Goal: Transaction & Acquisition: Purchase product/service

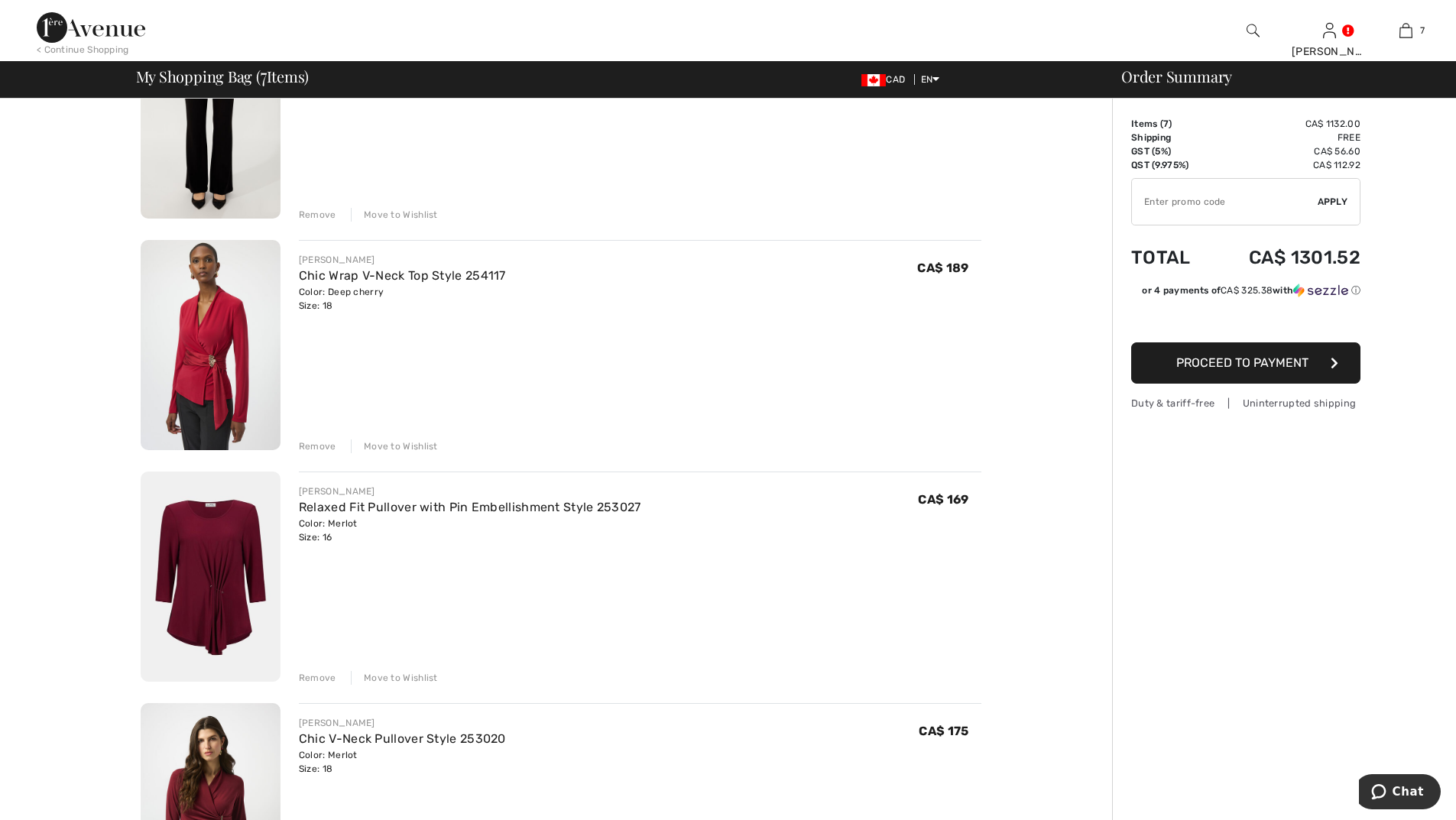
scroll to position [688, 0]
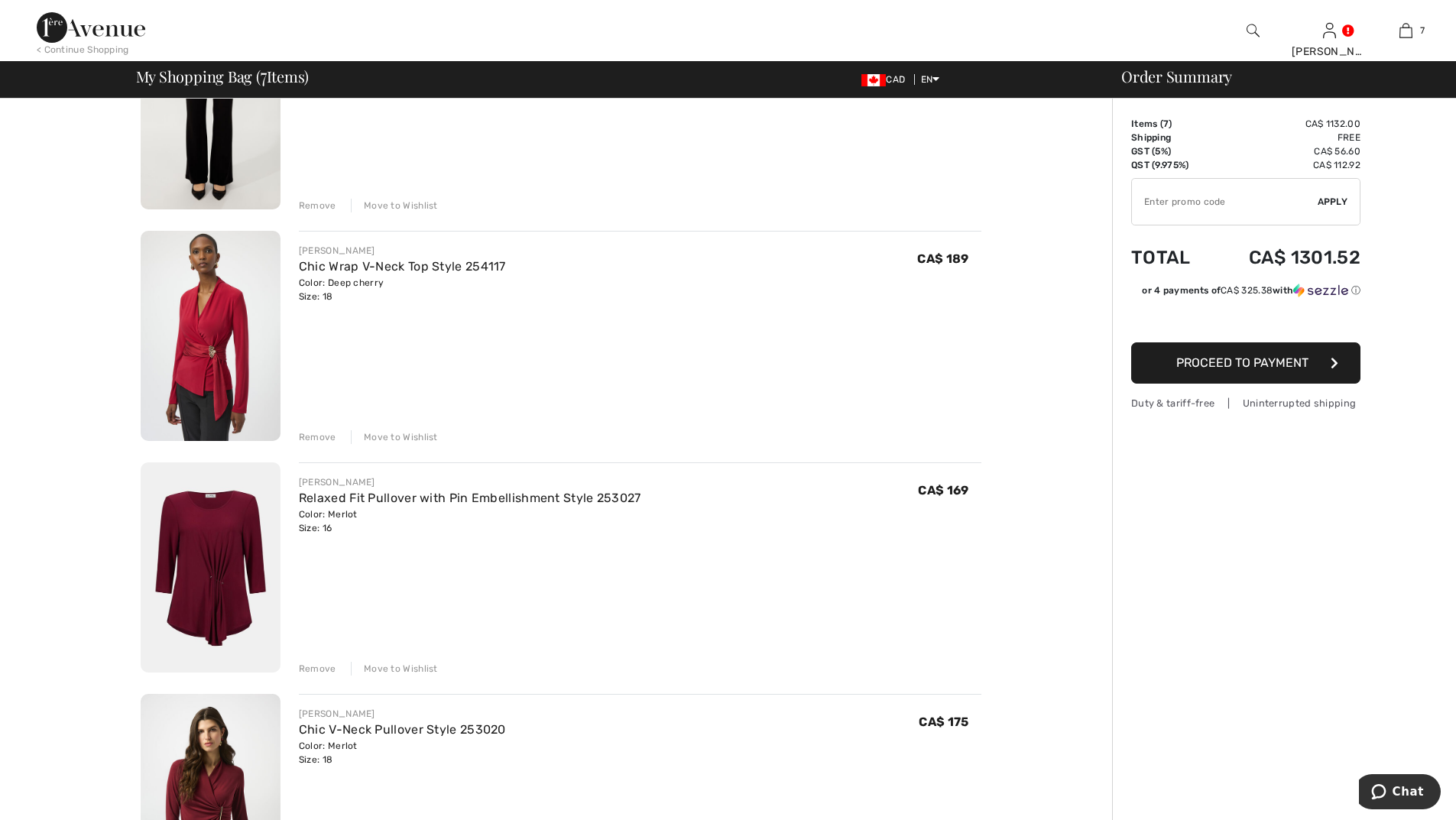
click at [318, 664] on div "Remove" at bounding box center [317, 669] width 38 height 14
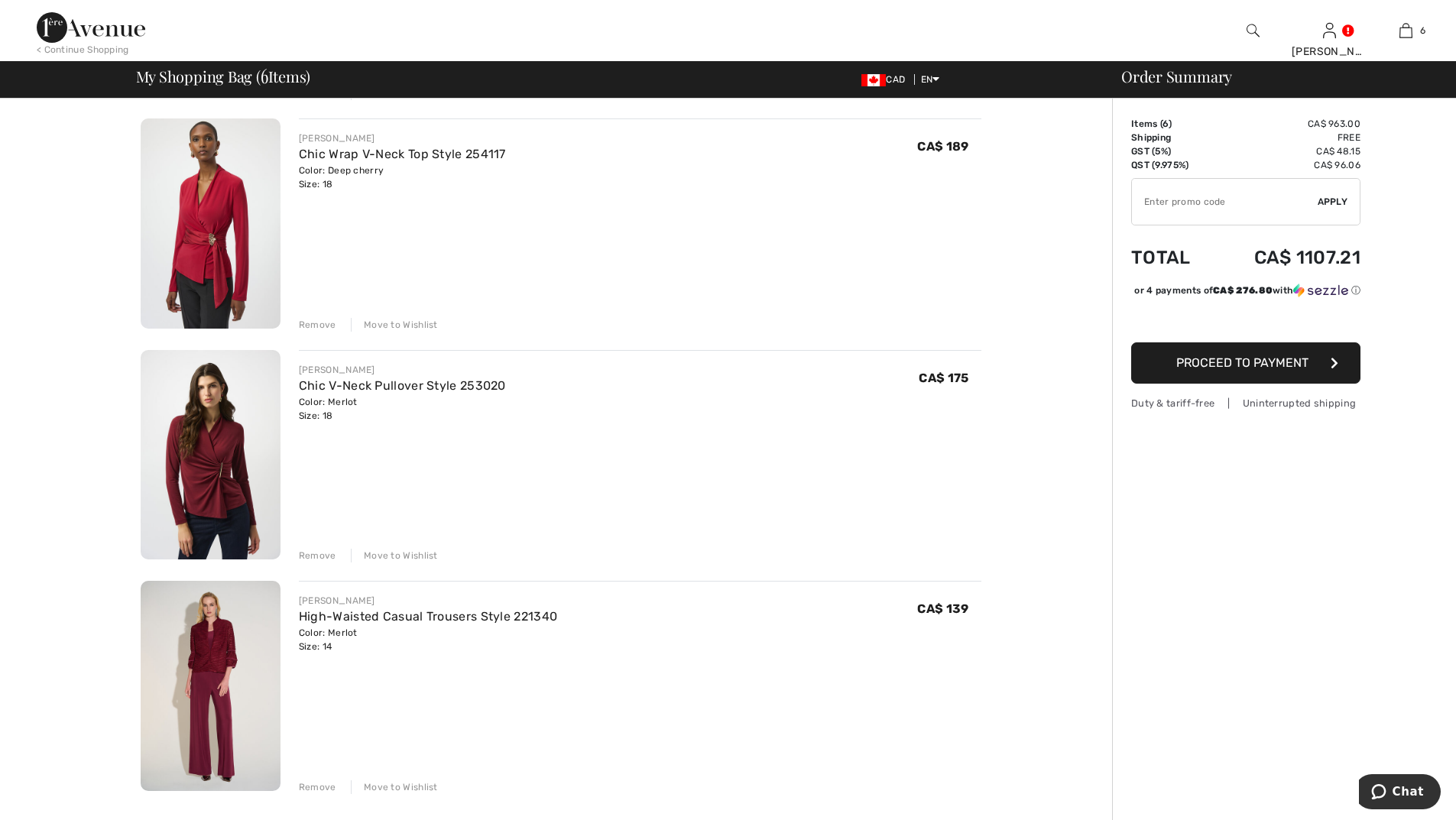
scroll to position [917, 0]
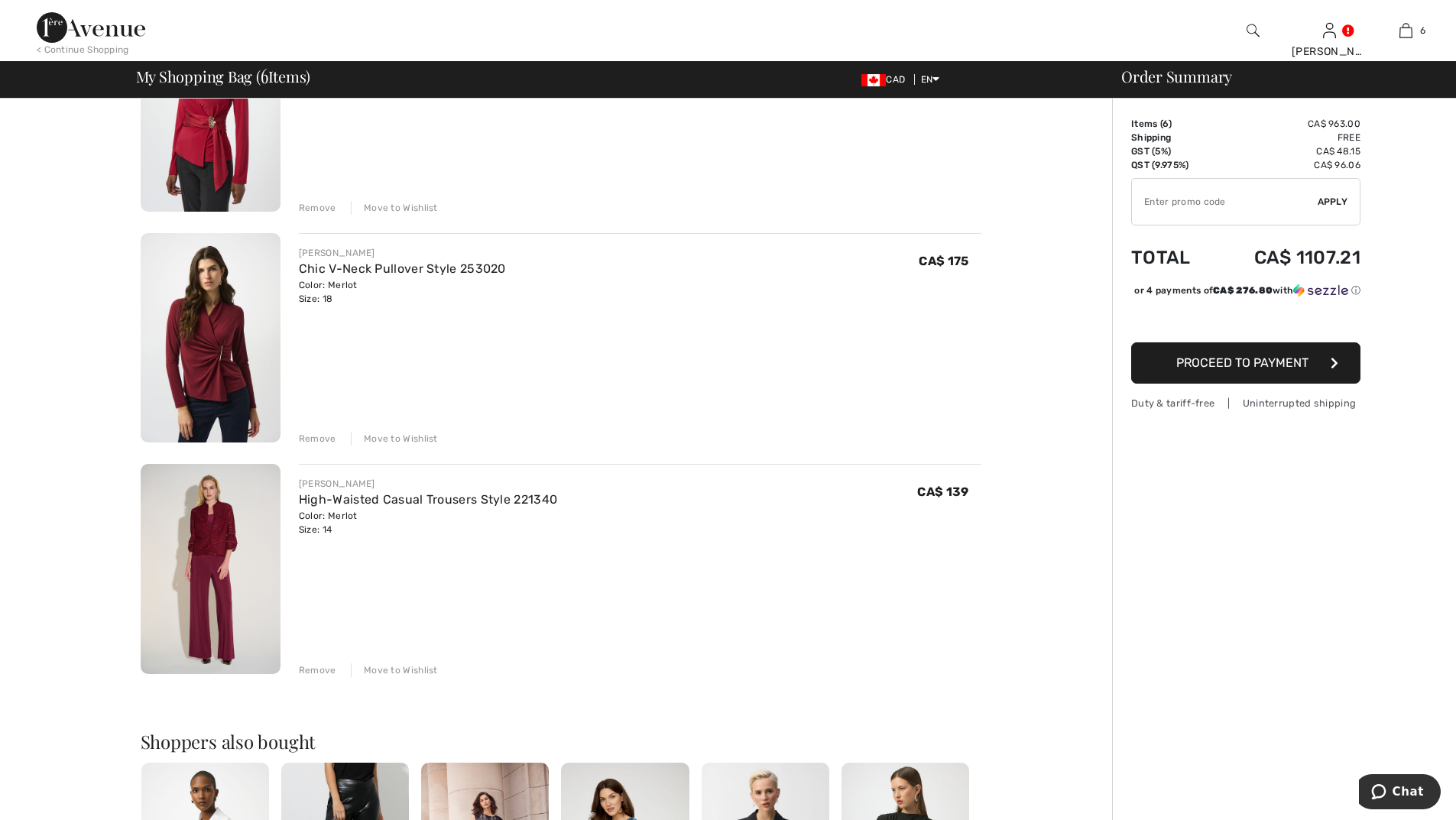
drag, startPoint x: 1438, startPoint y: 448, endPoint x: 1460, endPoint y: 258, distance: 191.3
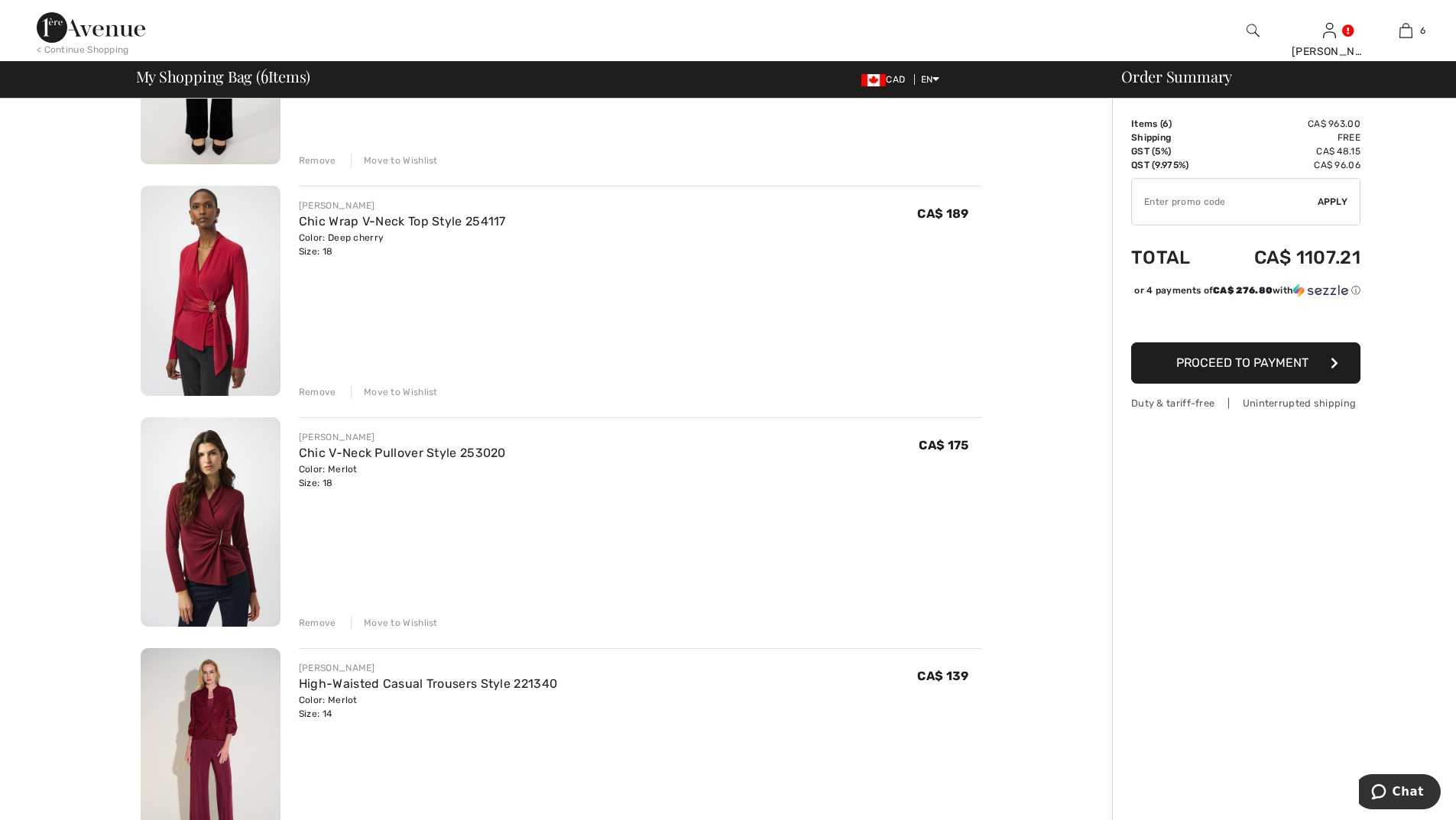
scroll to position [705, 0]
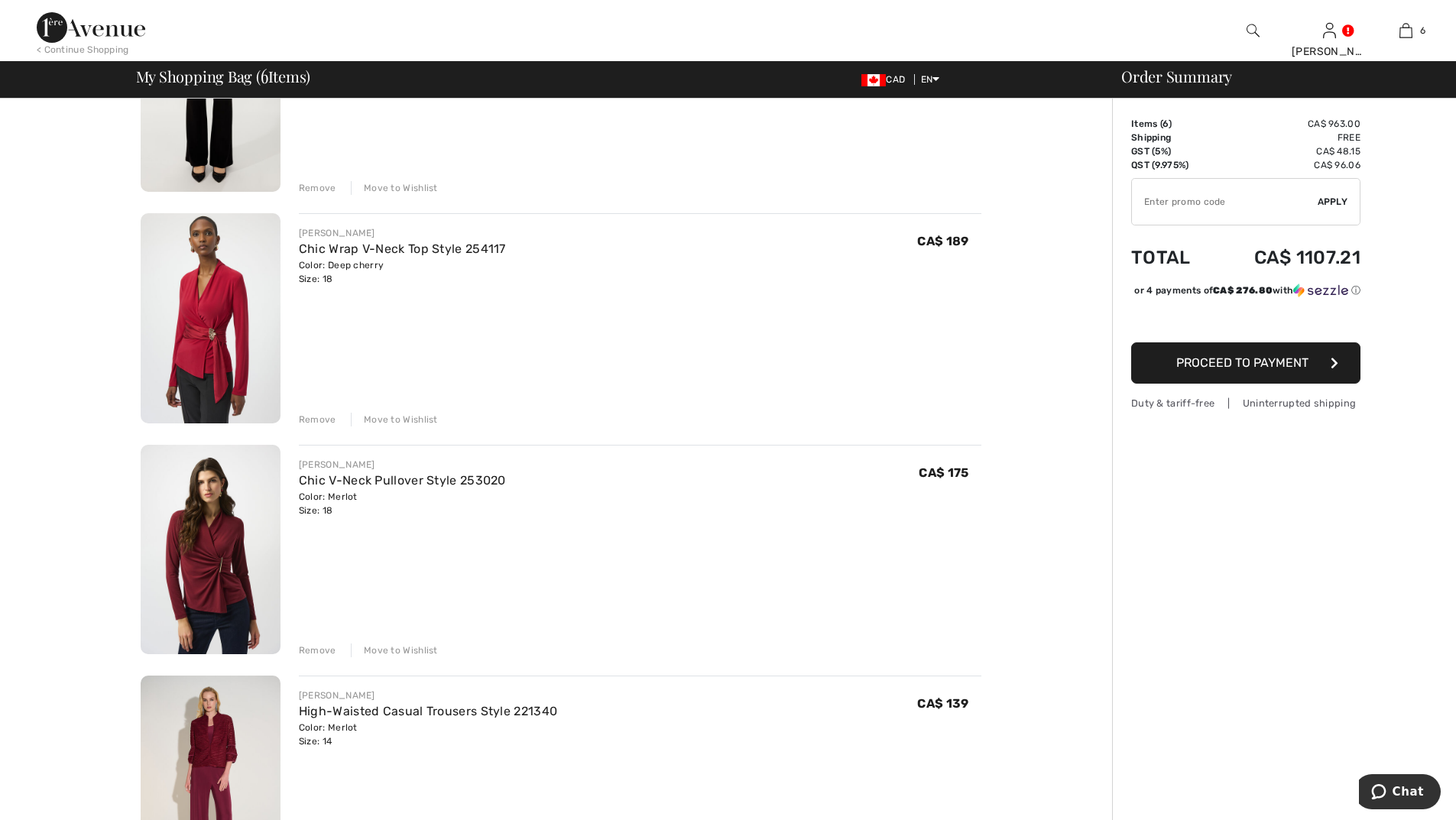
click at [320, 417] on div "Remove" at bounding box center [317, 420] width 38 height 14
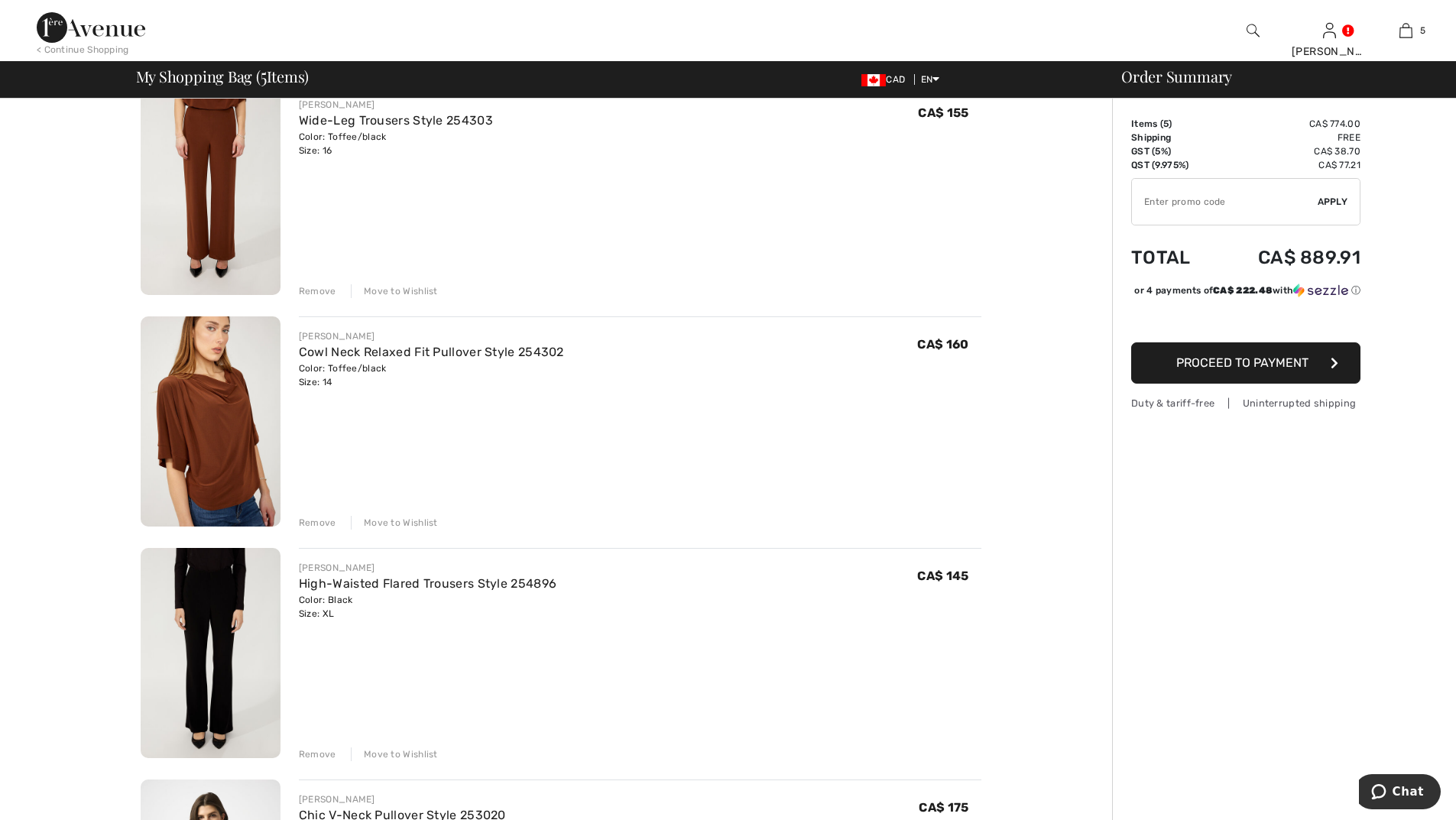
scroll to position [0, 0]
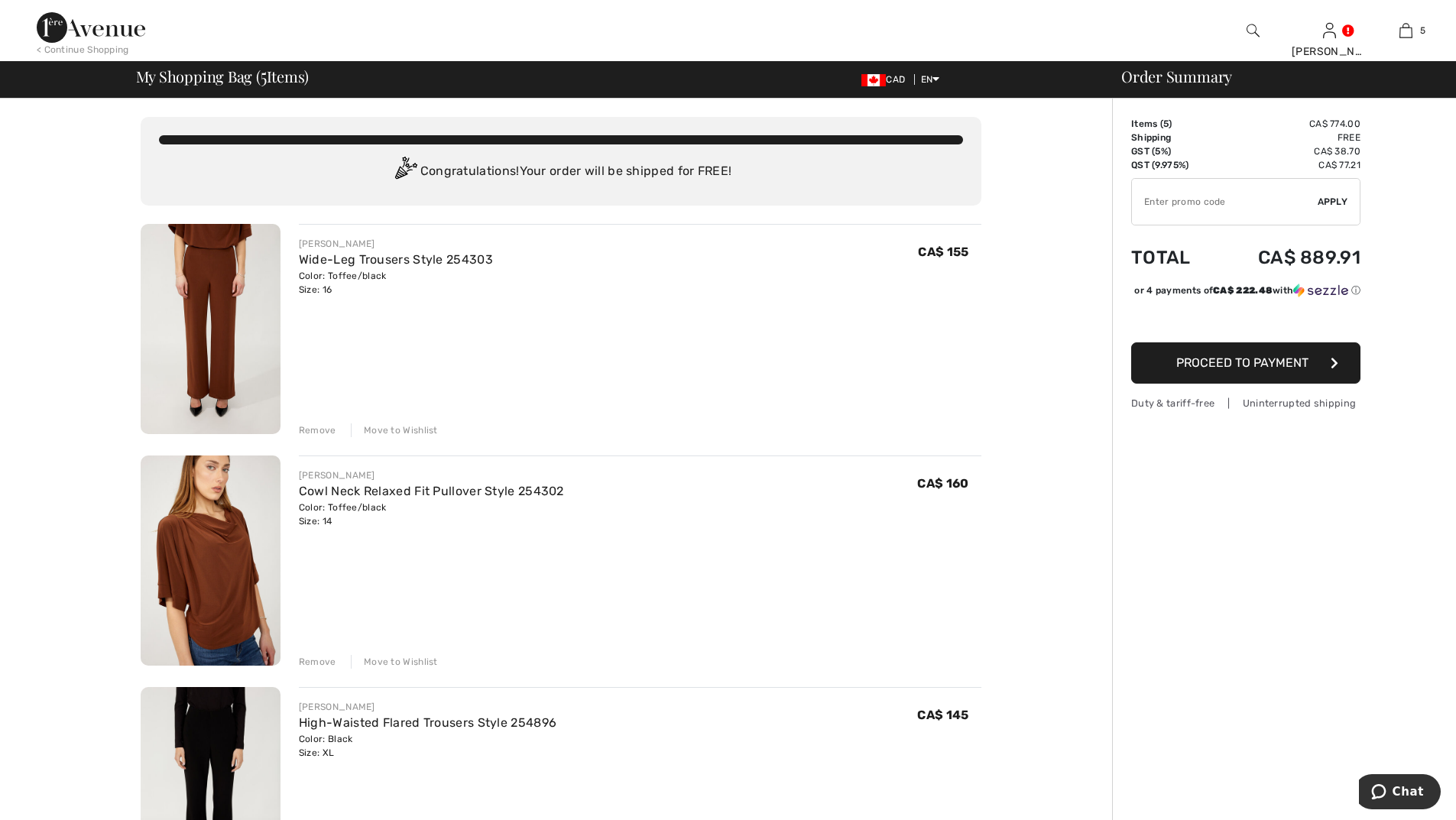
click at [312, 428] on div "Remove" at bounding box center [317, 430] width 38 height 14
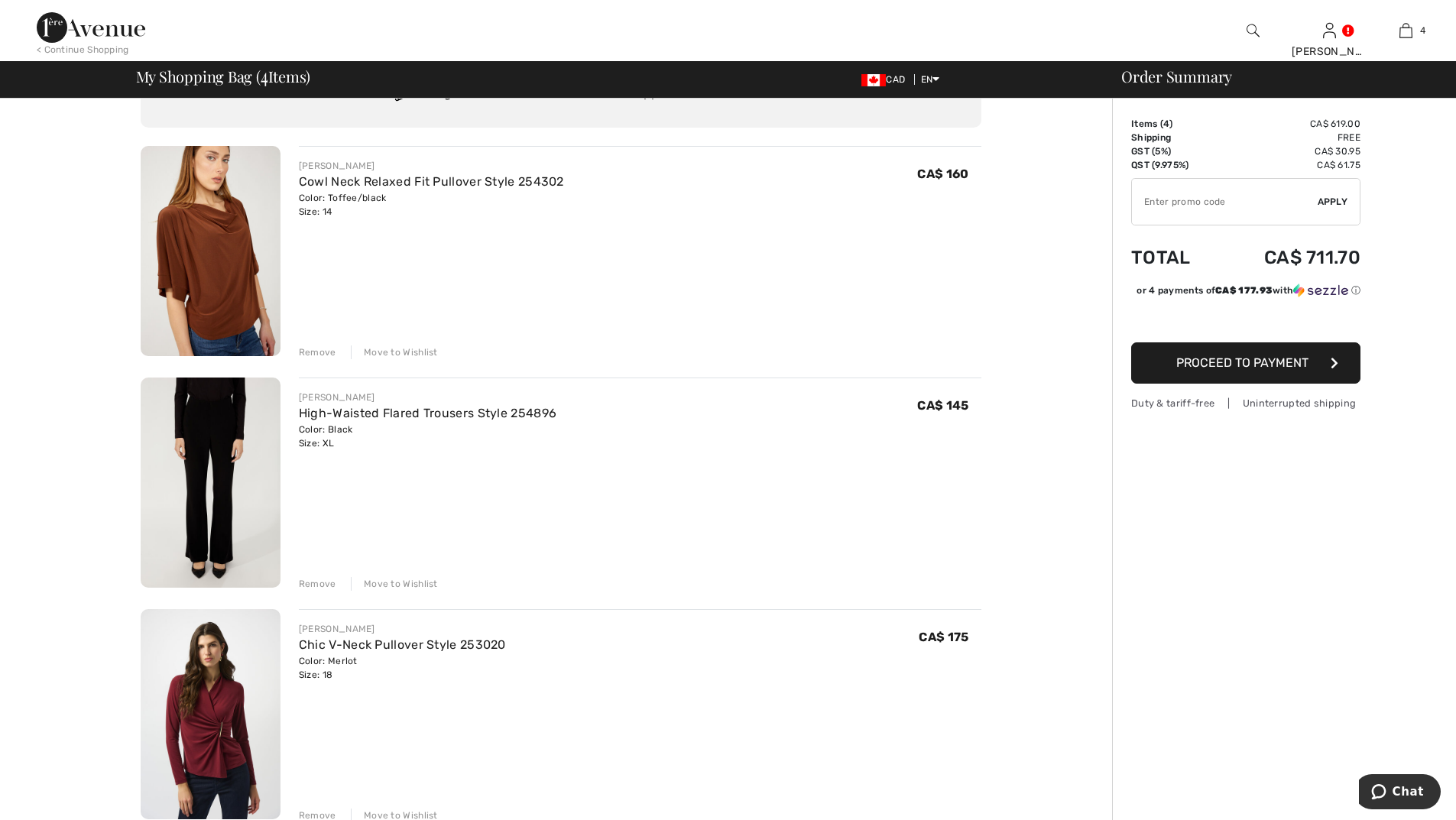
scroll to position [76, 0]
click at [311, 355] on div "Remove" at bounding box center [317, 354] width 38 height 14
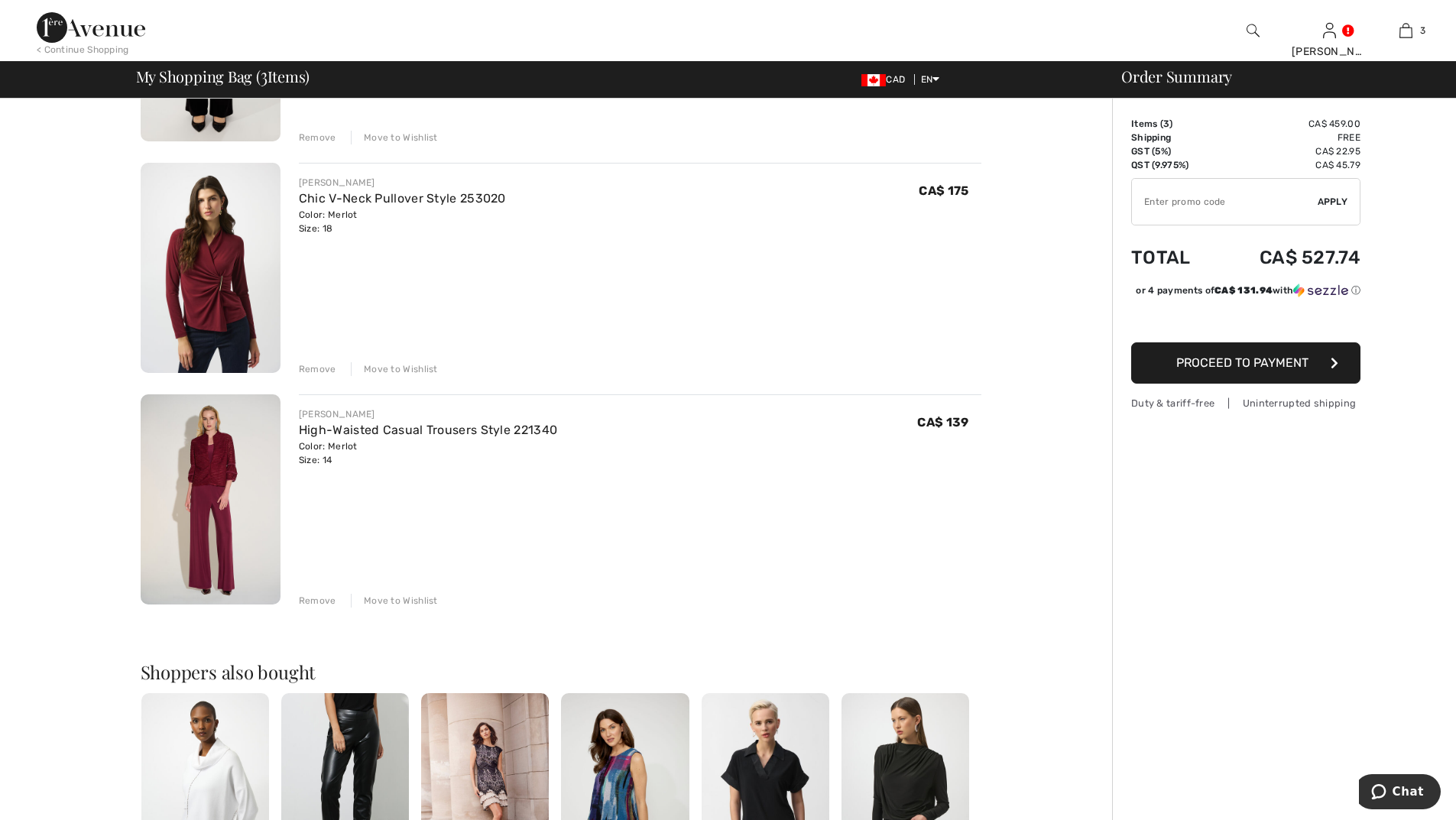
scroll to position [306, 0]
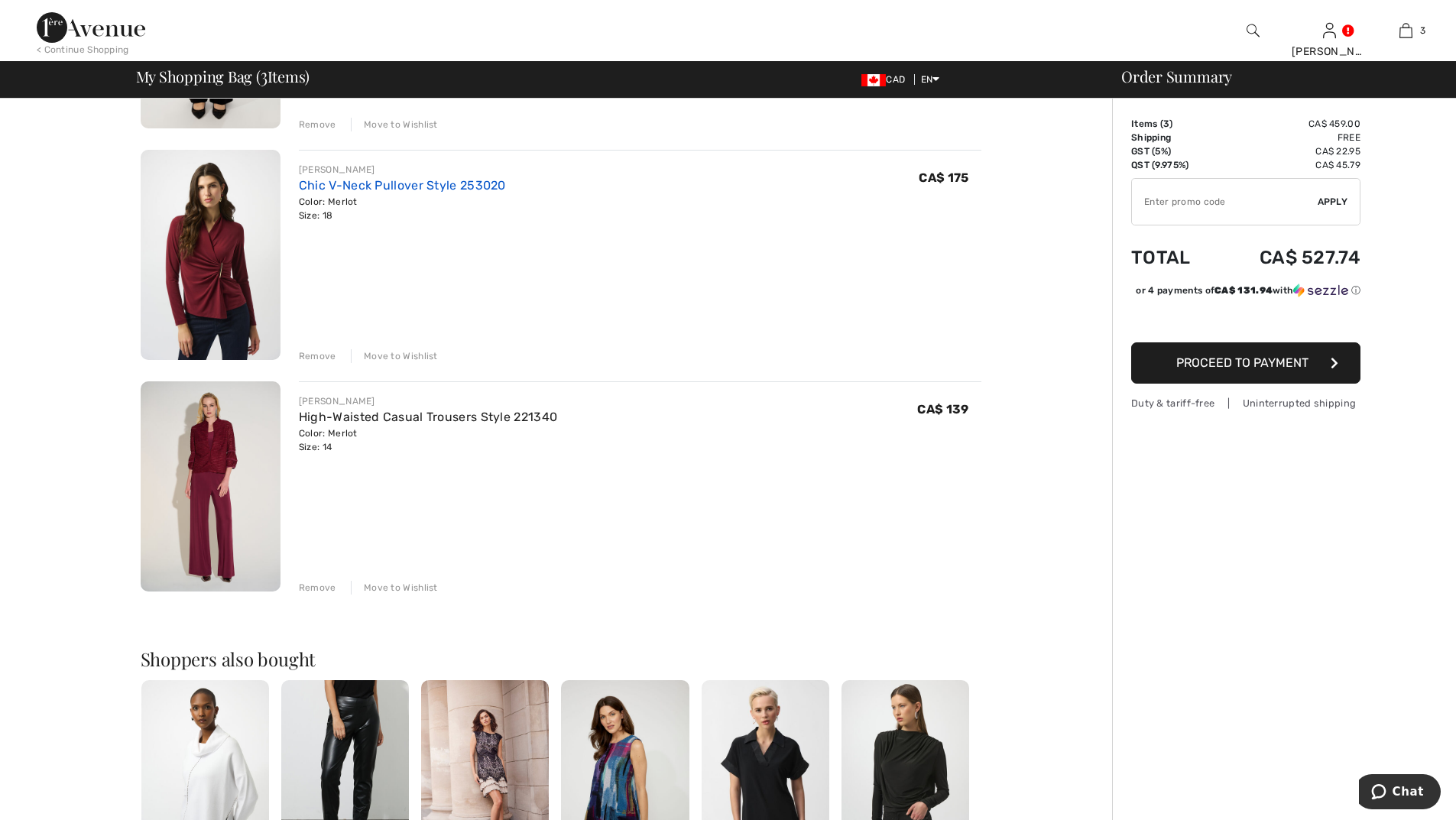
click at [355, 187] on link "Chic V-Neck Pullover Style 253020" at bounding box center [402, 185] width 207 height 15
